Goal: Task Accomplishment & Management: Use online tool/utility

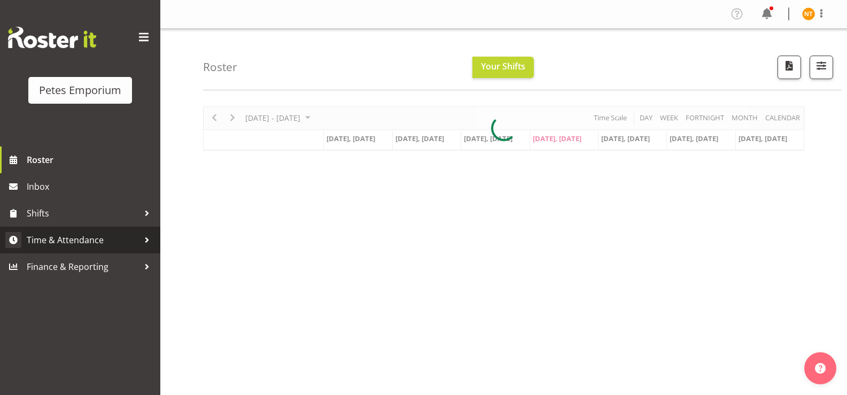
click at [58, 238] on span "Time & Attendance" at bounding box center [83, 240] width 112 height 16
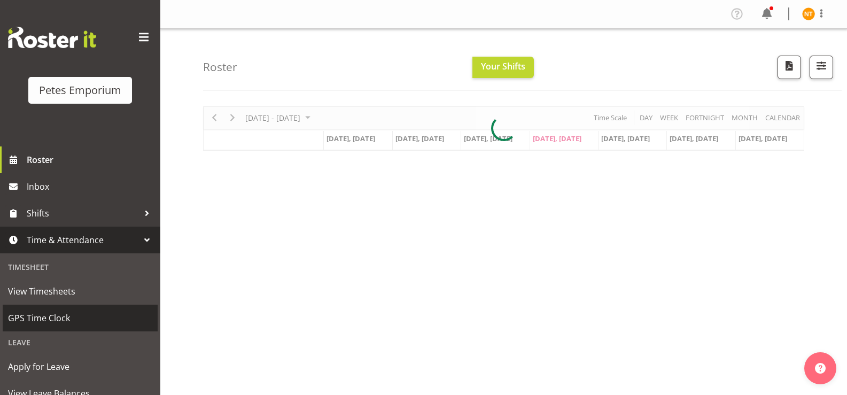
click at [37, 315] on span "GPS Time Clock" at bounding box center [80, 318] width 144 height 16
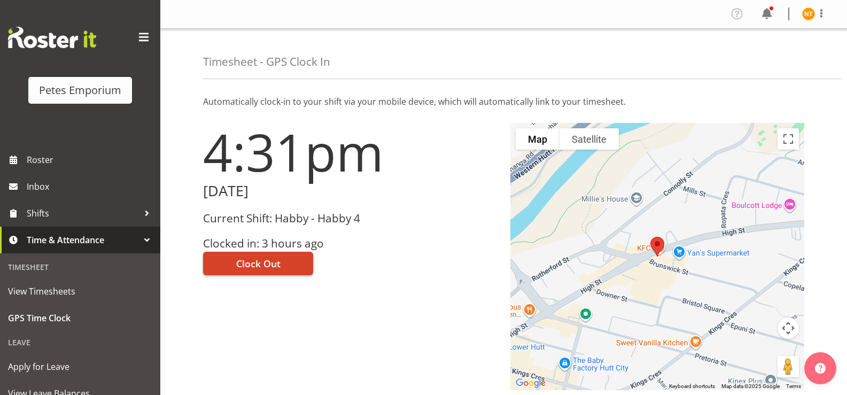
click at [259, 262] on span "Clock Out" at bounding box center [258, 263] width 44 height 14
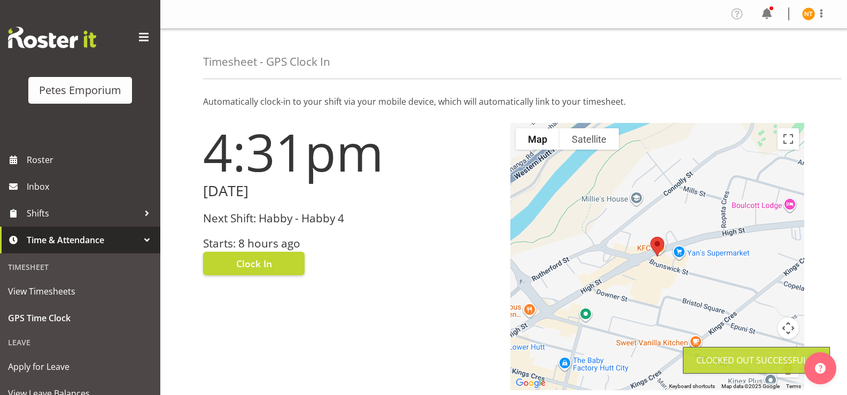
click at [810, 18] on img at bounding box center [808, 13] width 13 height 13
click at [757, 62] on link "Log Out" at bounding box center [776, 55] width 103 height 19
